Goal: Task Accomplishment & Management: Complete application form

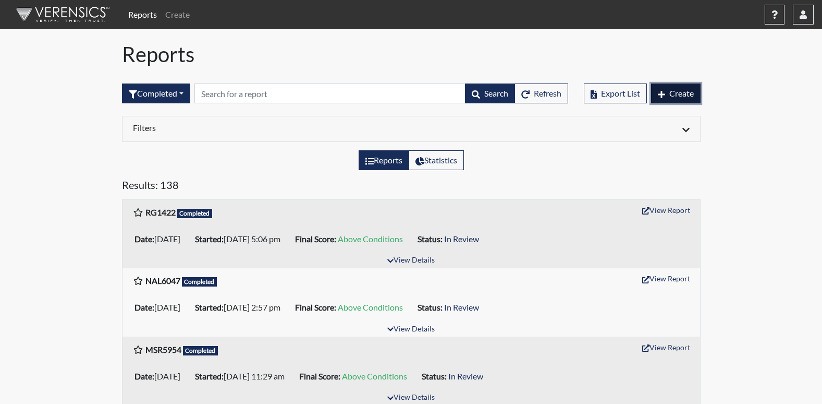
click at [693, 98] on span "Create" at bounding box center [682, 93] width 25 height 10
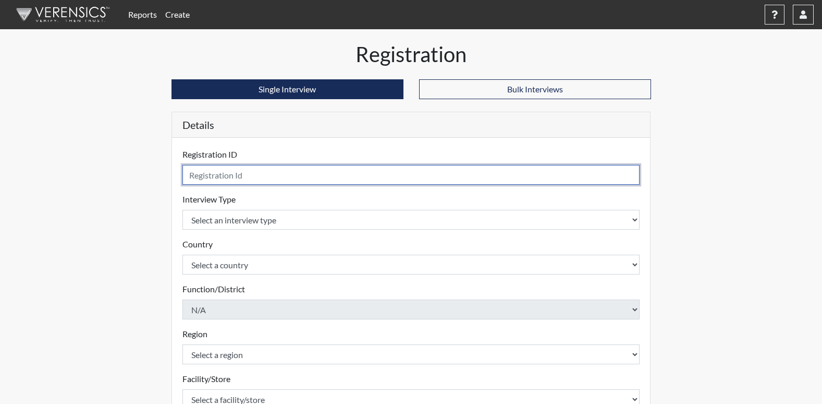
click at [258, 175] on input "text" at bounding box center [412, 175] width 458 height 20
type input "BR4041"
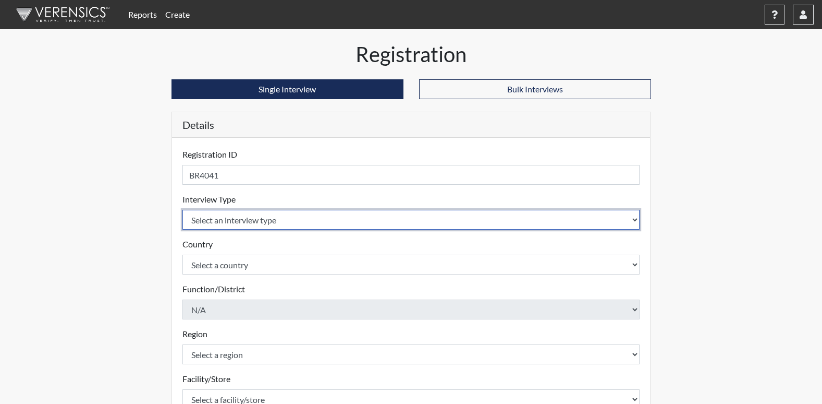
click at [258, 221] on select "Select an interview type Corrections Pre-Employment" at bounding box center [412, 220] width 458 height 20
select select "ff733e93-e1bf-11ea-9c9f-0eff0cf7eb8f"
click at [183, 210] on select "Select an interview type Corrections Pre-Employment" at bounding box center [412, 220] width 458 height 20
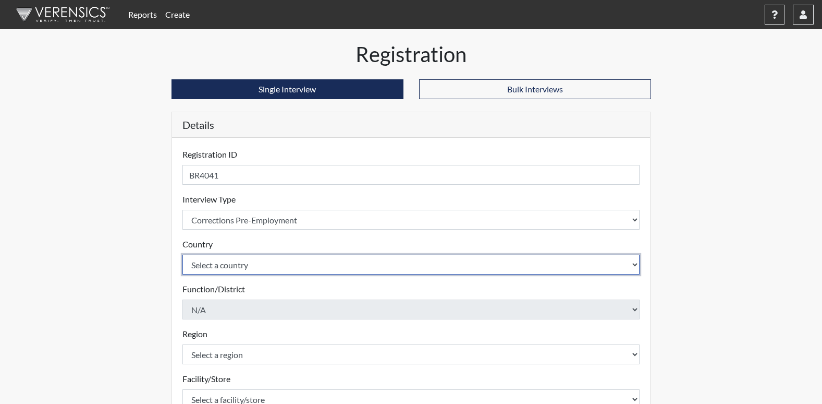
click at [240, 264] on select "Select a country [GEOGRAPHIC_DATA] [GEOGRAPHIC_DATA]" at bounding box center [412, 264] width 458 height 20
select select "united-states-of-[GEOGRAPHIC_DATA]"
click at [183, 254] on select "Select a country [GEOGRAPHIC_DATA] [GEOGRAPHIC_DATA]" at bounding box center [412, 264] width 458 height 20
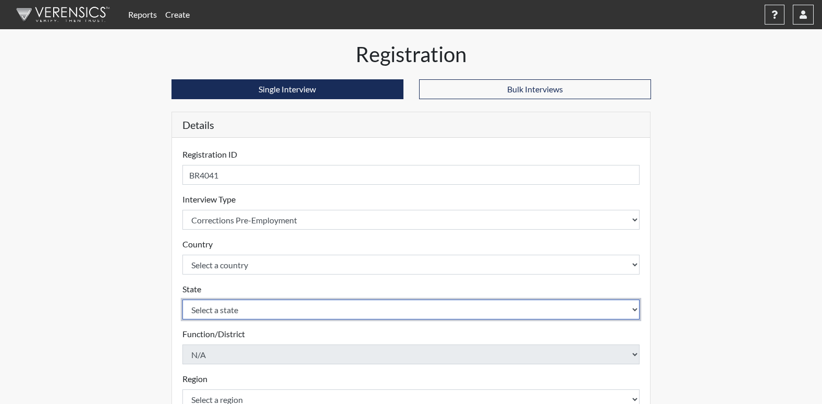
click at [220, 310] on select "Select a state [US_STATE] [US_STATE] [US_STATE] [US_STATE] [US_STATE] [US_STATE…" at bounding box center [412, 309] width 458 height 20
select select "GA"
click at [183, 299] on select "Select a state [US_STATE] [US_STATE] [US_STATE] [US_STATE] [US_STATE] [US_STATE…" at bounding box center [412, 309] width 458 height 20
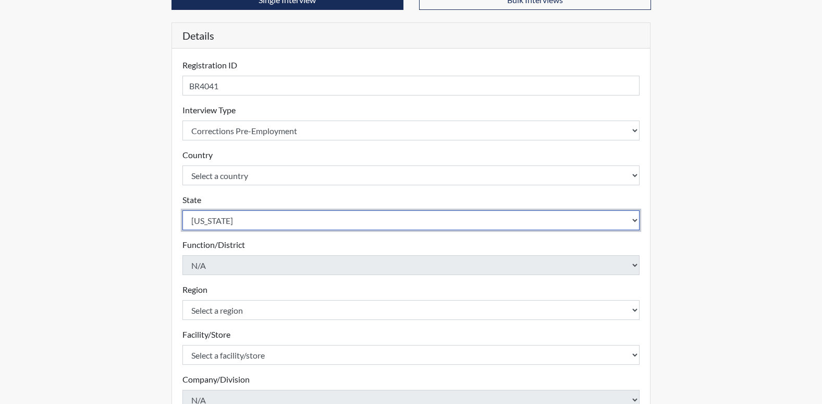
scroll to position [104, 0]
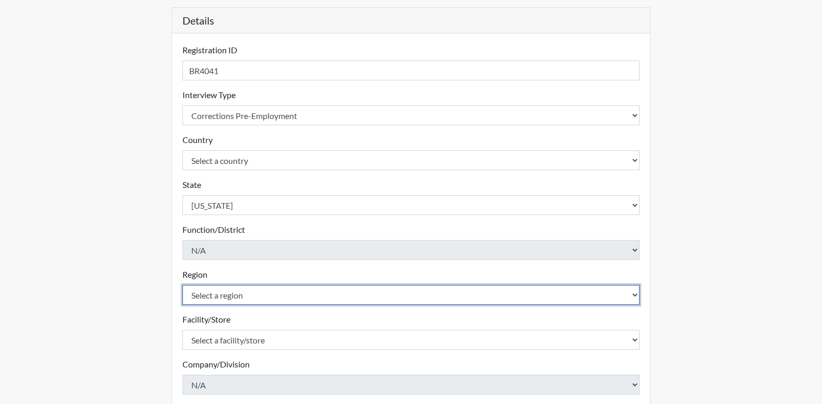
click at [214, 294] on select "Select a region [GEOGRAPHIC_DATA]" at bounding box center [412, 295] width 458 height 20
select select "8bdab1f8-09d2-48bf-ae6d-f2dae3084107"
click at [183, 285] on select "Select a region [GEOGRAPHIC_DATA]" at bounding box center [412, 295] width 458 height 20
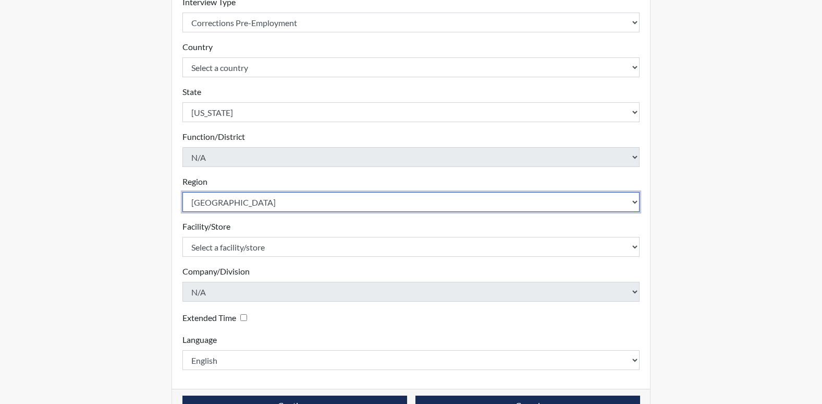
scroll to position [209, 0]
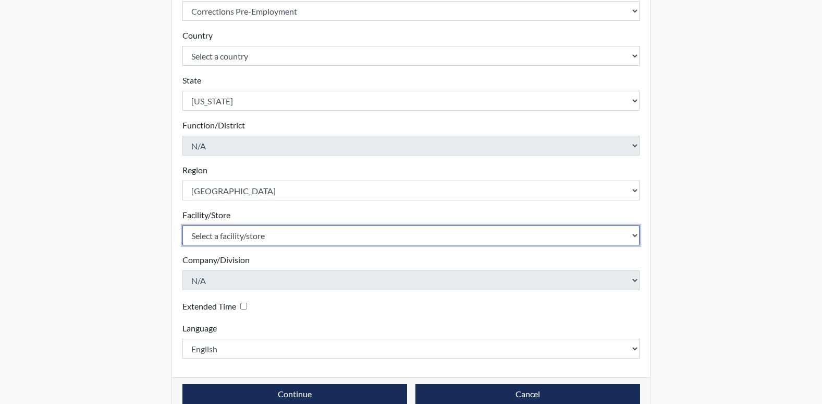
click at [253, 235] on select "Select a facility/store [US_STATE][GEOGRAPHIC_DATA]" at bounding box center [412, 235] width 458 height 20
select select "fe407943-bc9d-4ba8-82b2-0fc87c71e18f"
click at [183, 225] on select "Select a facility/store [US_STATE][GEOGRAPHIC_DATA]" at bounding box center [412, 235] width 458 height 20
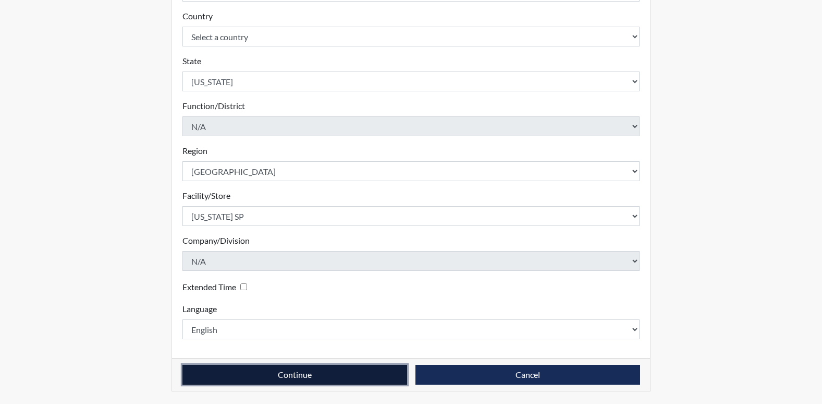
click at [220, 373] on button "Continue" at bounding box center [295, 374] width 225 height 20
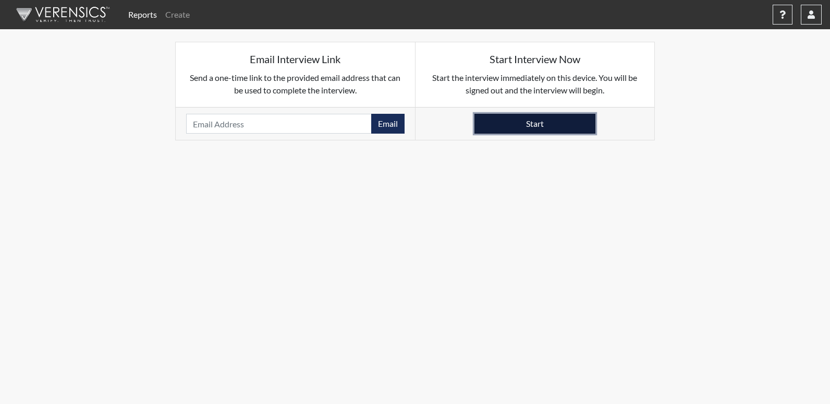
click at [543, 121] on button "Start" at bounding box center [535, 124] width 121 height 20
